Goal: Find specific page/section: Find specific page/section

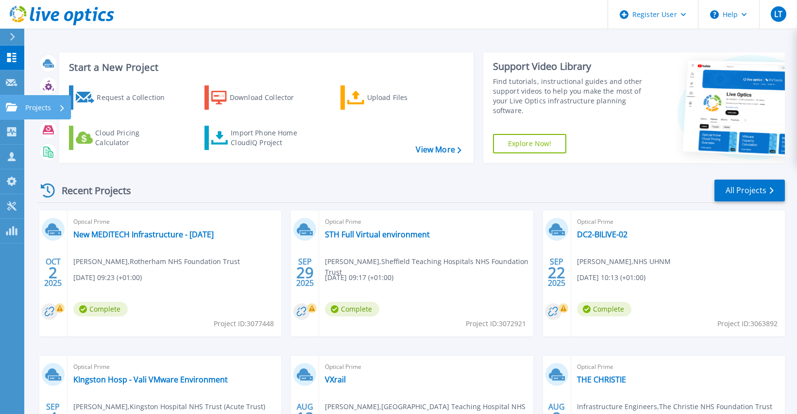
click at [14, 108] on icon at bounding box center [12, 107] width 12 height 8
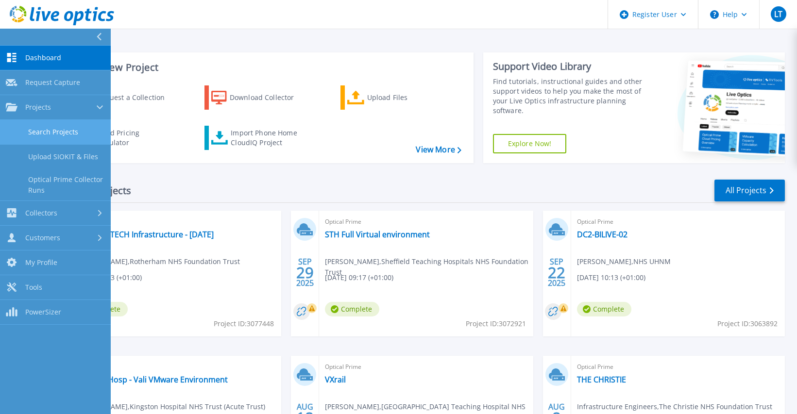
click at [78, 136] on link "Search Projects" at bounding box center [55, 132] width 111 height 25
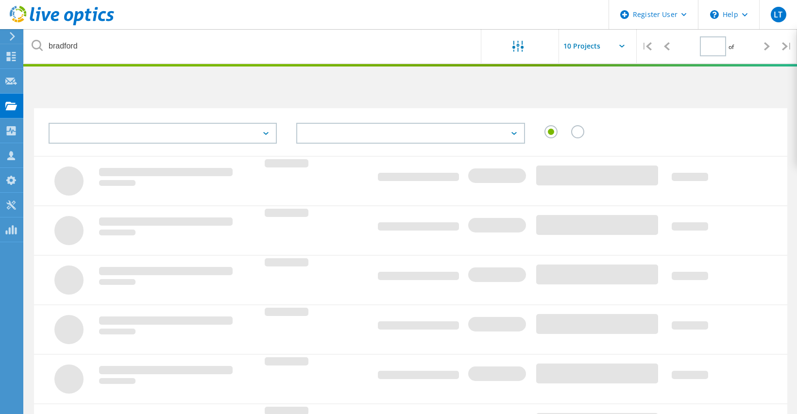
type input "1"
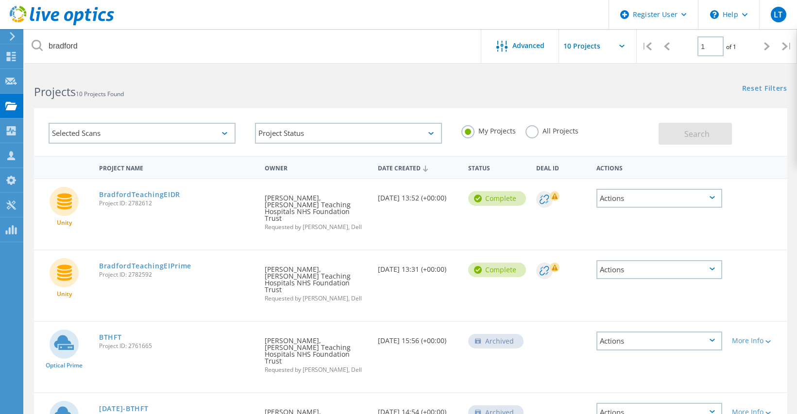
click at [528, 132] on label "All Projects" at bounding box center [552, 129] width 53 height 9
click at [0, 0] on input "All Projects" at bounding box center [0, 0] width 0 height 0
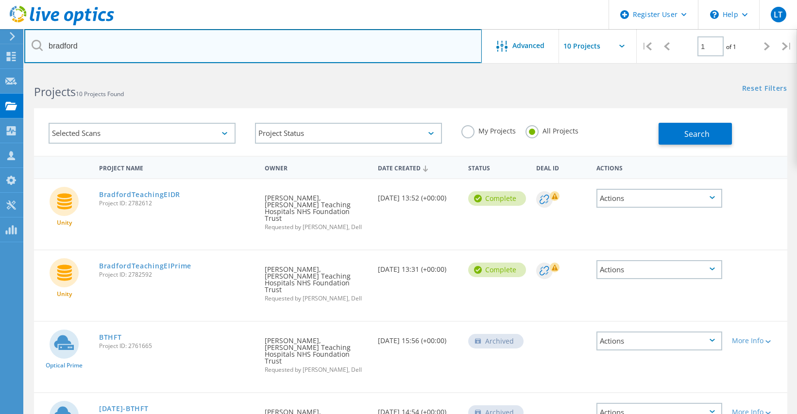
drag, startPoint x: 113, startPoint y: 42, endPoint x: 2, endPoint y: 44, distance: 110.8
click at [78, 40] on input "bradford" at bounding box center [253, 46] width 458 height 34
drag, startPoint x: 119, startPoint y: 48, endPoint x: 9, endPoint y: 50, distance: 109.3
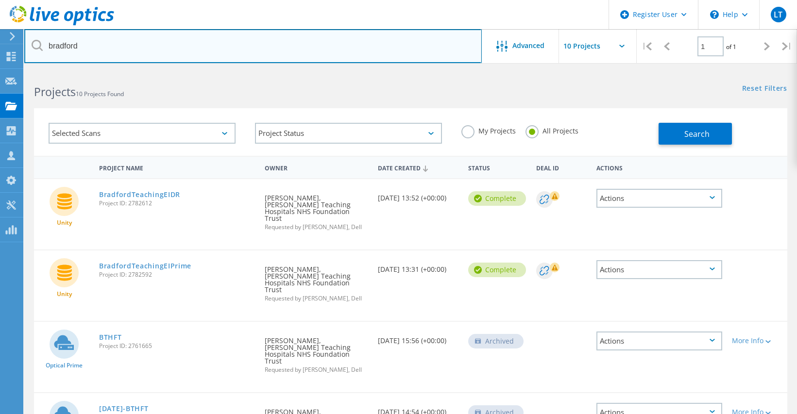
click at [81, 48] on input "bradford" at bounding box center [253, 46] width 458 height 34
drag, startPoint x: 121, startPoint y: 46, endPoint x: 38, endPoint y: 49, distance: 82.6
click at [38, 49] on div "bradford" at bounding box center [252, 46] width 457 height 34
